Goal: Task Accomplishment & Management: Use online tool/utility

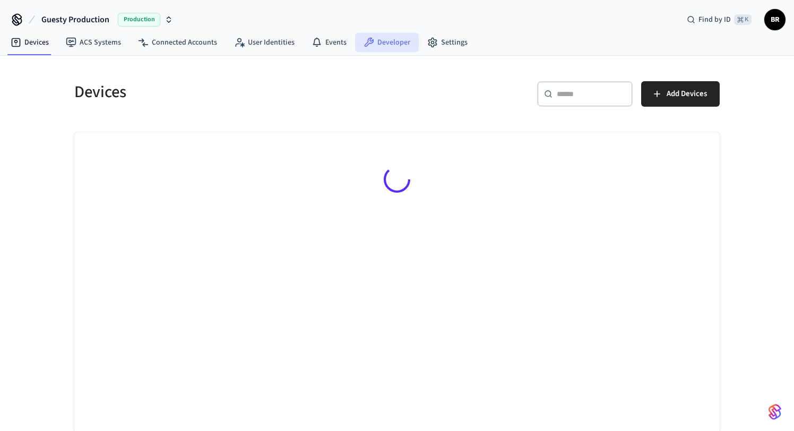
click at [389, 34] on link "Developer" at bounding box center [387, 42] width 64 height 19
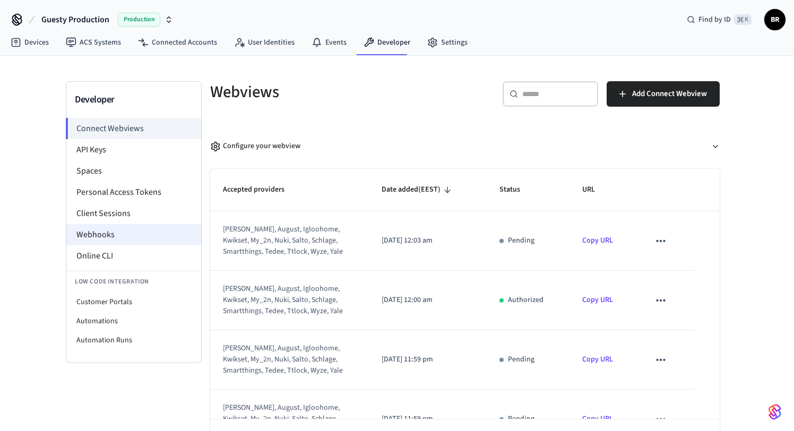
click at [100, 240] on li "Webhooks" at bounding box center [133, 234] width 135 height 21
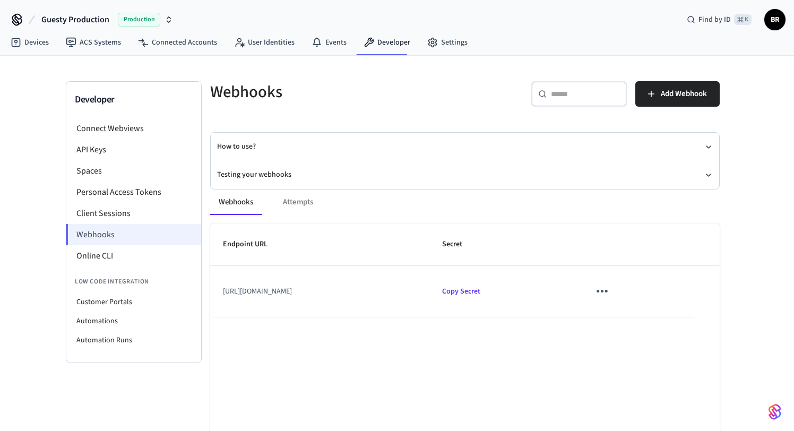
click at [106, 231] on li "Webhooks" at bounding box center [133, 234] width 135 height 21
click at [263, 175] on button "Testing your webhooks" at bounding box center [465, 175] width 496 height 28
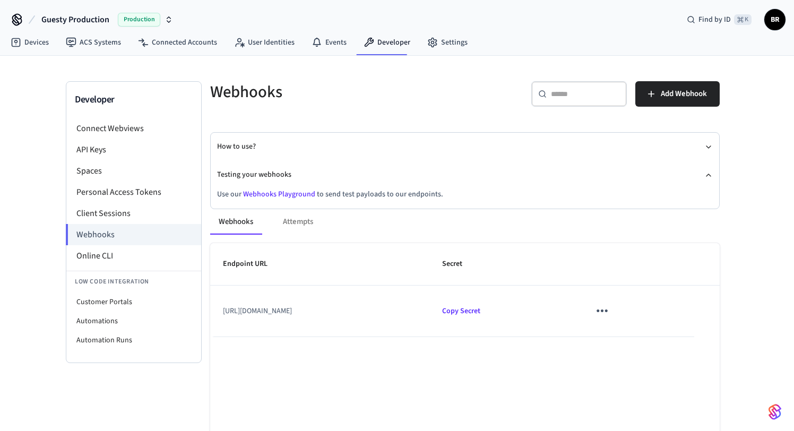
click at [303, 193] on link "Webhooks Playground" at bounding box center [279, 194] width 72 height 11
click at [610, 309] on icon "sticky table" at bounding box center [602, 310] width 16 height 16
click at [670, 340] on li "Edit" at bounding box center [666, 342] width 50 height 29
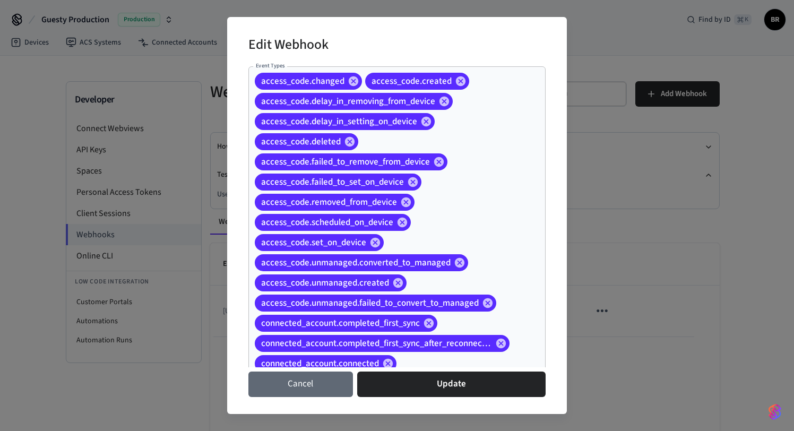
click at [273, 391] on button "Cancel" at bounding box center [300, 383] width 105 height 25
